Goal: Check status

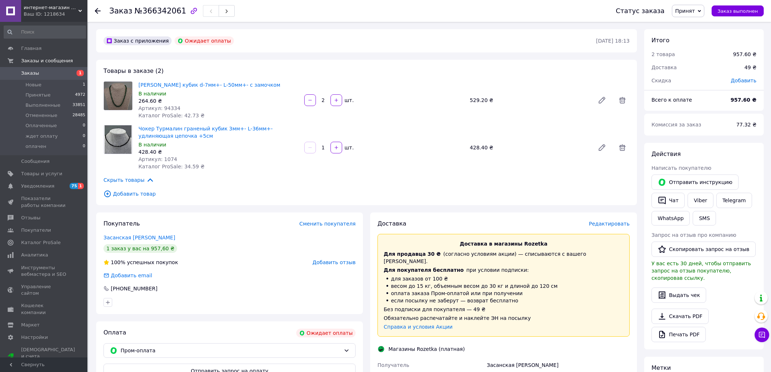
scroll to position [218, 0]
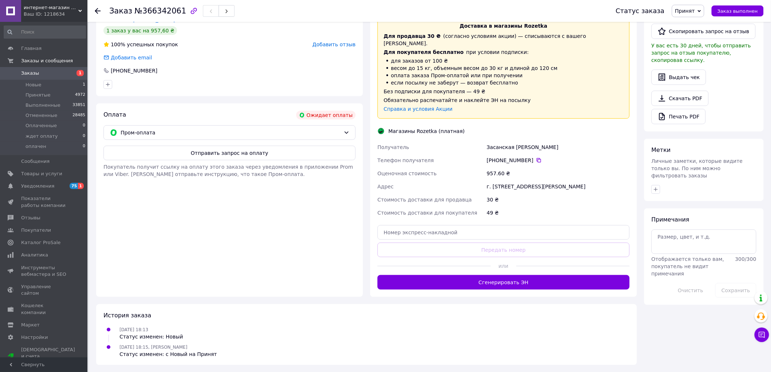
click at [27, 74] on span "Заказы" at bounding box center [30, 73] width 18 height 7
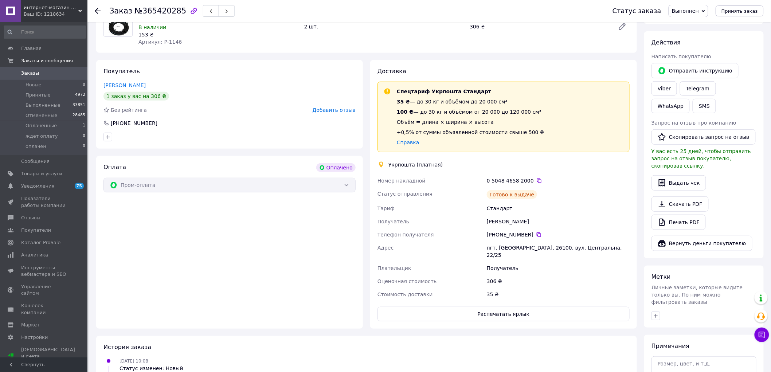
scroll to position [81, 0]
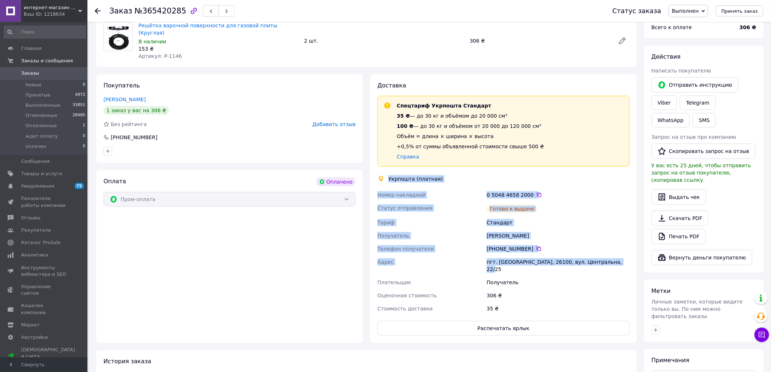
drag, startPoint x: 389, startPoint y: 167, endPoint x: 636, endPoint y: 256, distance: 262.2
click at [636, 256] on div "Доставка Спецтариф Укрпошта Стандарт 35 ₴ — до 30 кг и объёмом до 20 000 см³ 10…" at bounding box center [503, 208] width 267 height 269
copy div "Укрпошта (платная) Номер накладной 0 5048 4658 2000   Статус отправления Готово…"
click at [666, 102] on link "Viber" at bounding box center [664, 102] width 26 height 15
click at [673, 101] on link "Viber" at bounding box center [664, 102] width 26 height 15
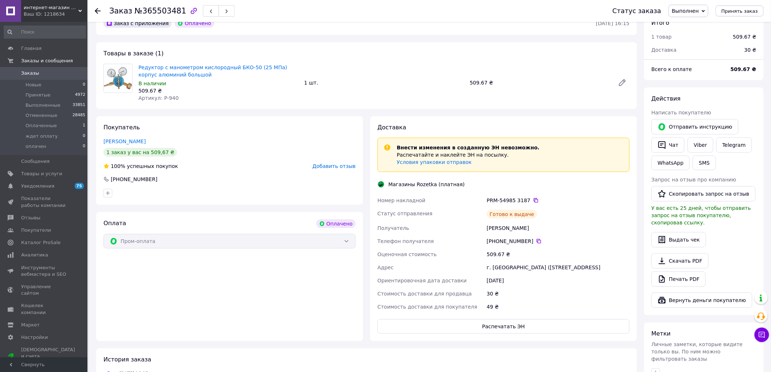
scroll to position [40, 0]
drag, startPoint x: 695, startPoint y: 146, endPoint x: 683, endPoint y: 158, distance: 17.3
click at [695, 145] on link "Viber" at bounding box center [700, 143] width 26 height 15
drag, startPoint x: 525, startPoint y: 277, endPoint x: 380, endPoint y: 184, distance: 172.1
click at [380, 184] on div "Доставка Внести изменения в созданную ЭН невозможно. Распечатайте и наклейте ЭН…" at bounding box center [503, 227] width 252 height 210
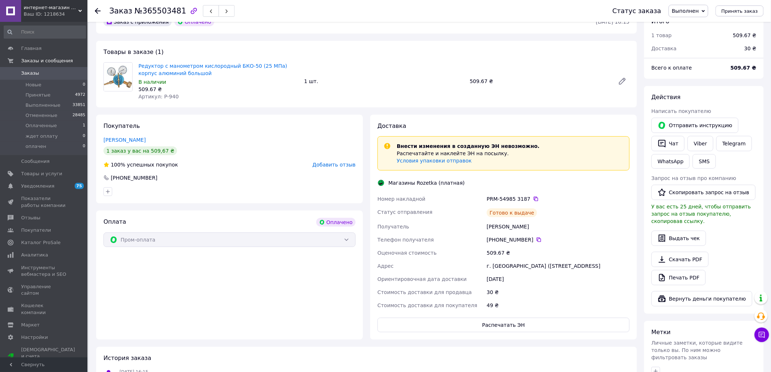
copy div "Магазины Rozetka (платная) Номер накладной PRM-54985 3187   Статус отправления …"
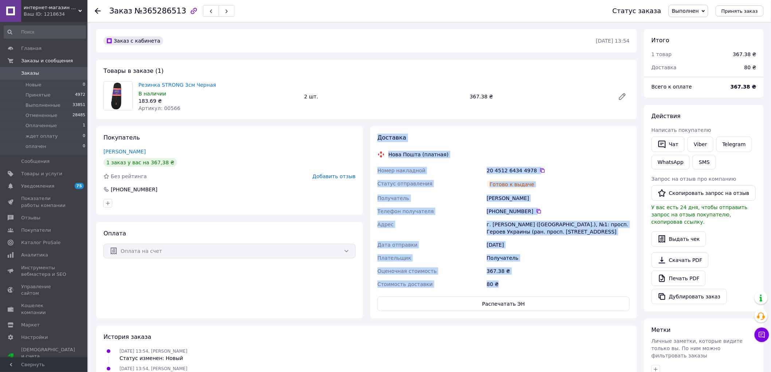
drag, startPoint x: 506, startPoint y: 286, endPoint x: 372, endPoint y: 138, distance: 198.9
click at [372, 138] on div "Доставка Нова Пошта (платная) Номер накладной 20 4512 6434 4978   Статус отправ…" at bounding box center [503, 222] width 267 height 192
copy div "Доставка Нова Пошта (платная) Номер накладной 20 4512 6434 4978   Статус отправ…"
click at [700, 143] on link "Viber" at bounding box center [700, 144] width 26 height 15
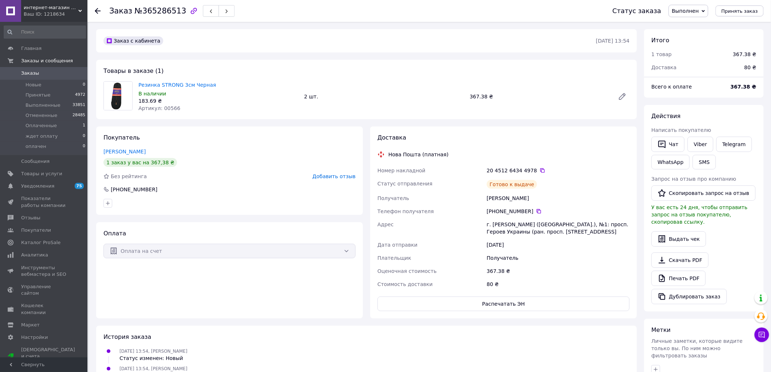
click at [225, 71] on div "Товары в заказе (1) Резинка STRONG 3см Черная В наличии 183.69 ₴ Артикул: 00566…" at bounding box center [366, 89] width 541 height 59
click at [671, 144] on button "Чат" at bounding box center [667, 144] width 33 height 15
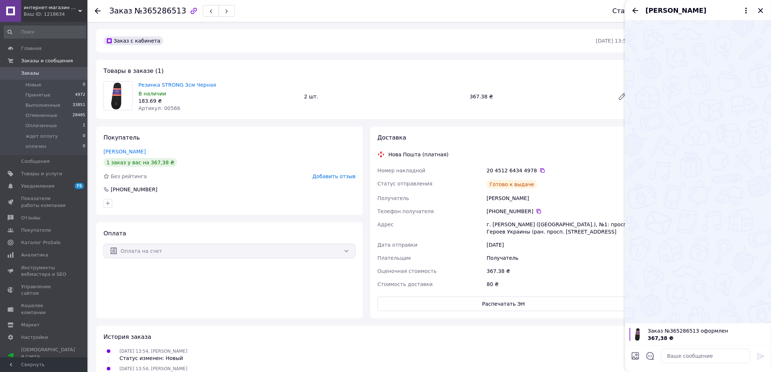
drag, startPoint x: 762, startPoint y: 9, endPoint x: 728, endPoint y: 36, distance: 43.8
click at [762, 9] on icon "Закрыть" at bounding box center [760, 10] width 5 height 5
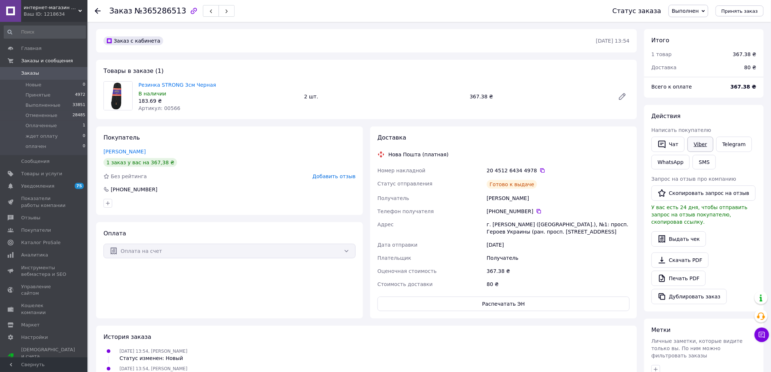
click at [699, 147] on link "Viber" at bounding box center [700, 144] width 26 height 15
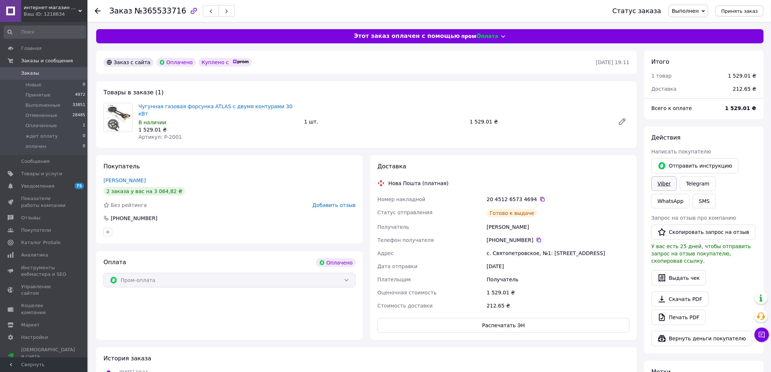
click at [670, 183] on link "Viber" at bounding box center [664, 183] width 26 height 15
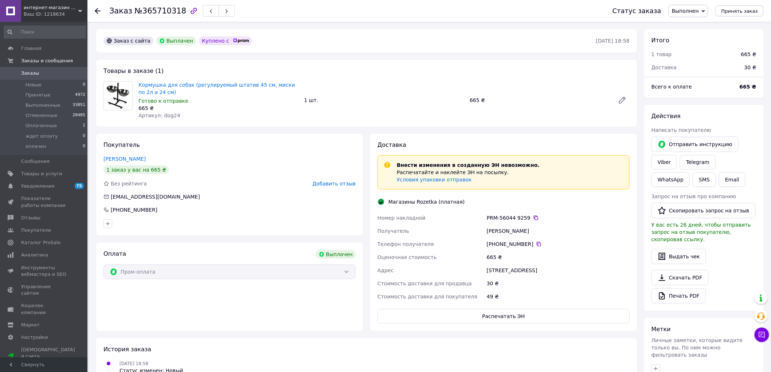
scroll to position [41, 0]
